Goal: Browse casually

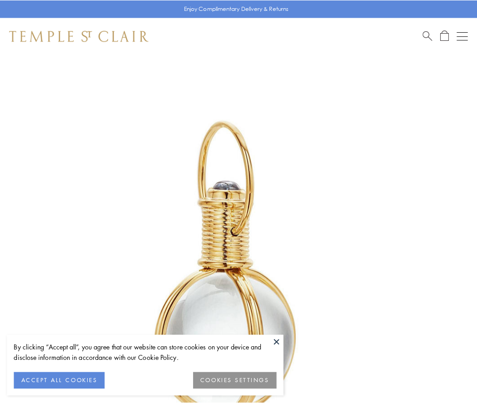
scroll to position [237, 0]
